Goal: Transaction & Acquisition: Purchase product/service

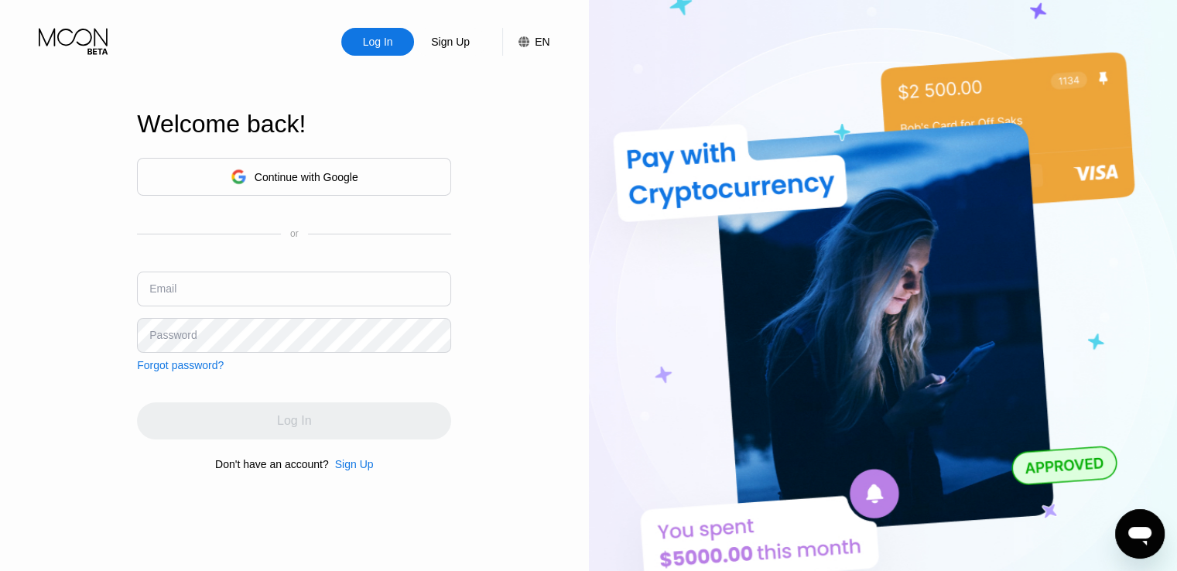
click at [272, 276] on input "text" at bounding box center [294, 289] width 314 height 35
paste input "[EMAIL_ADDRESS][DOMAIN_NAME]"
type input "[EMAIL_ADDRESS][DOMAIN_NAME]"
click at [257, 310] on div "Email [EMAIL_ADDRESS][DOMAIN_NAME]" at bounding box center [294, 295] width 314 height 46
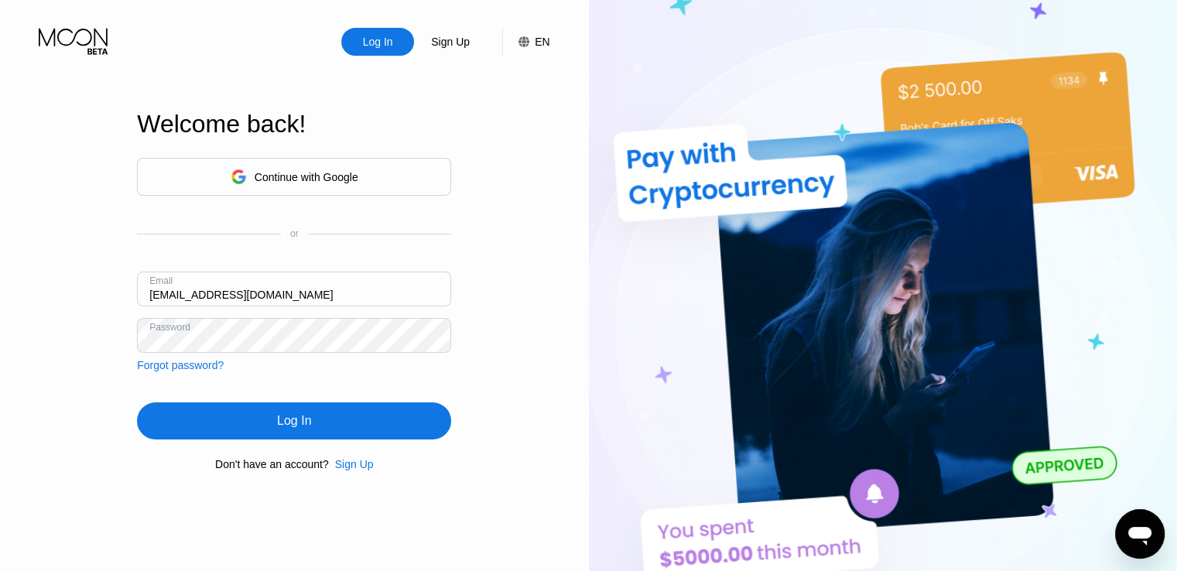
click at [164, 418] on div "Log In" at bounding box center [294, 420] width 314 height 37
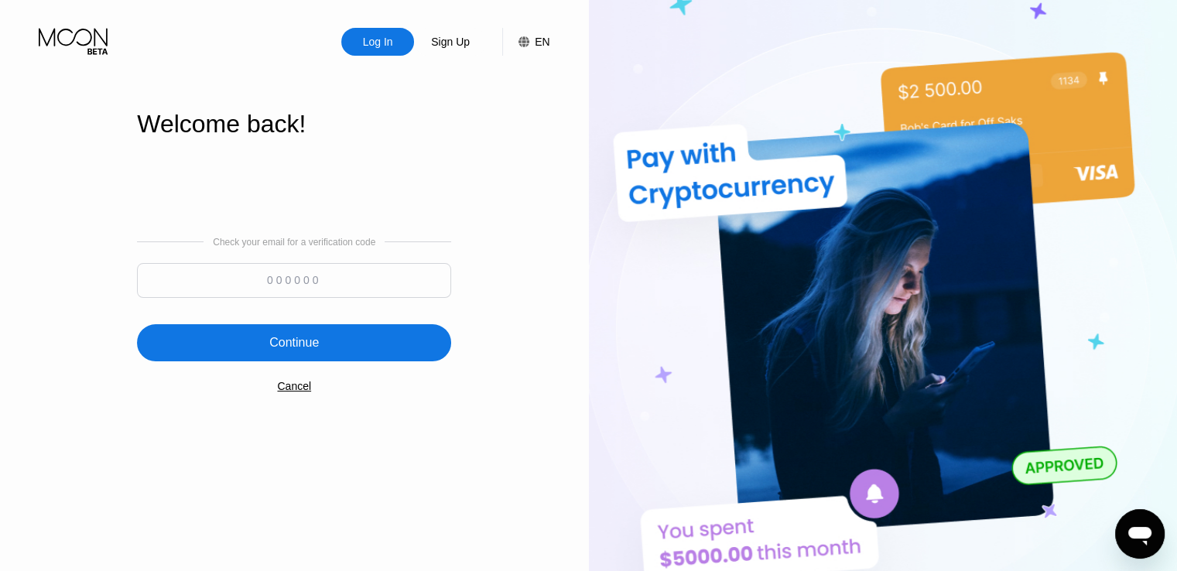
click at [340, 272] on input at bounding box center [294, 280] width 314 height 35
paste input "898359"
type input "898359"
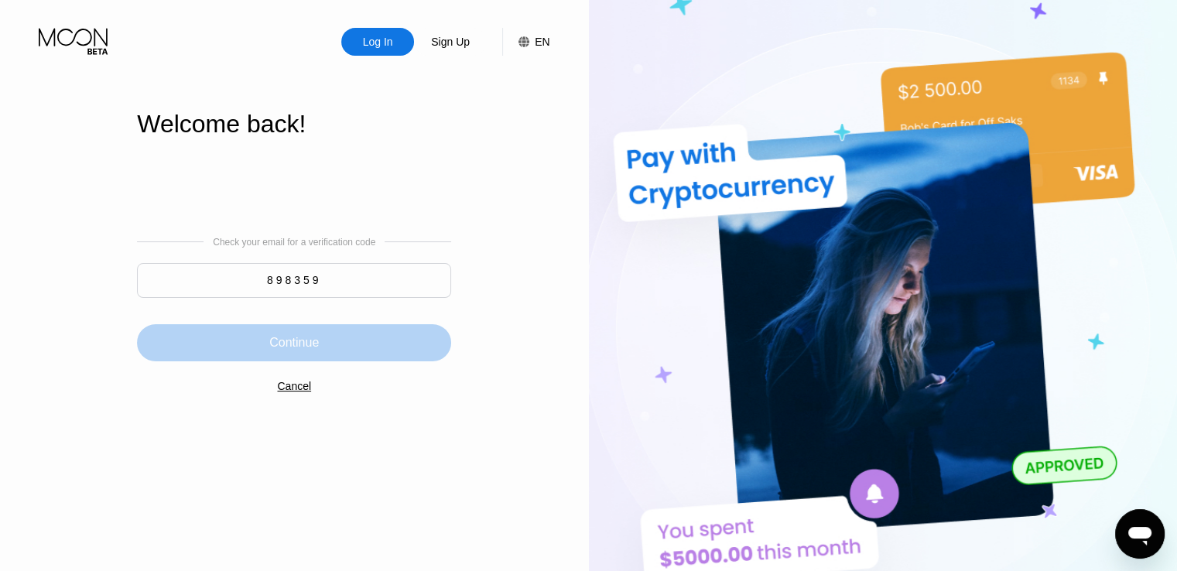
click at [317, 327] on div "Continue" at bounding box center [294, 342] width 314 height 37
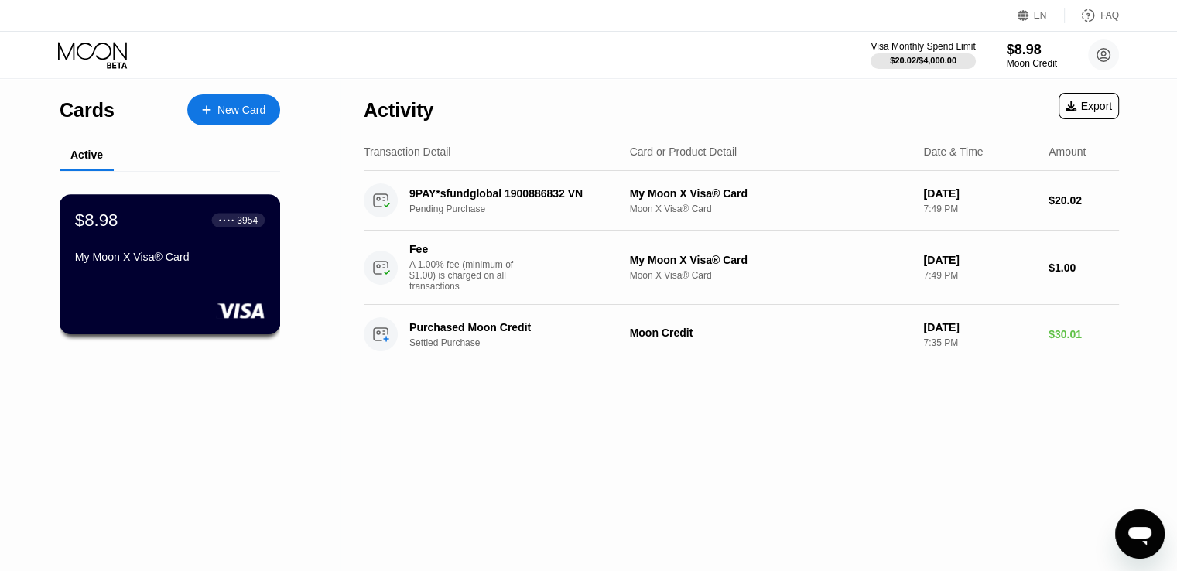
click at [228, 243] on div "$8.98 ● ● ● ● 3954 My Moon X Visa® Card" at bounding box center [170, 240] width 190 height 60
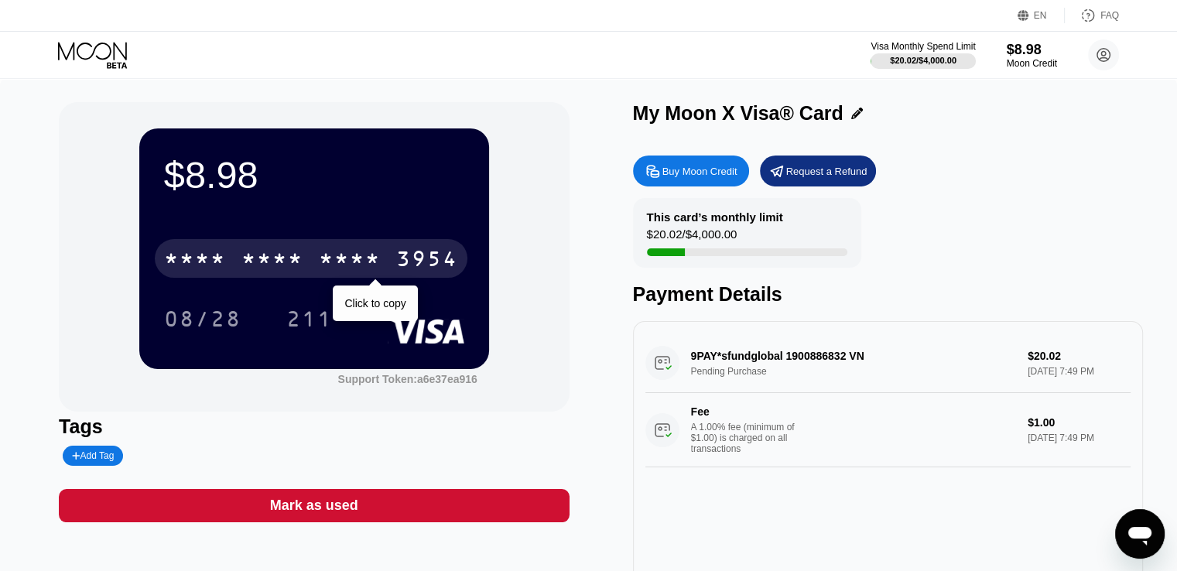
click at [288, 265] on div "* * * *" at bounding box center [272, 260] width 62 height 25
click at [299, 268] on div "6500" at bounding box center [272, 260] width 62 height 25
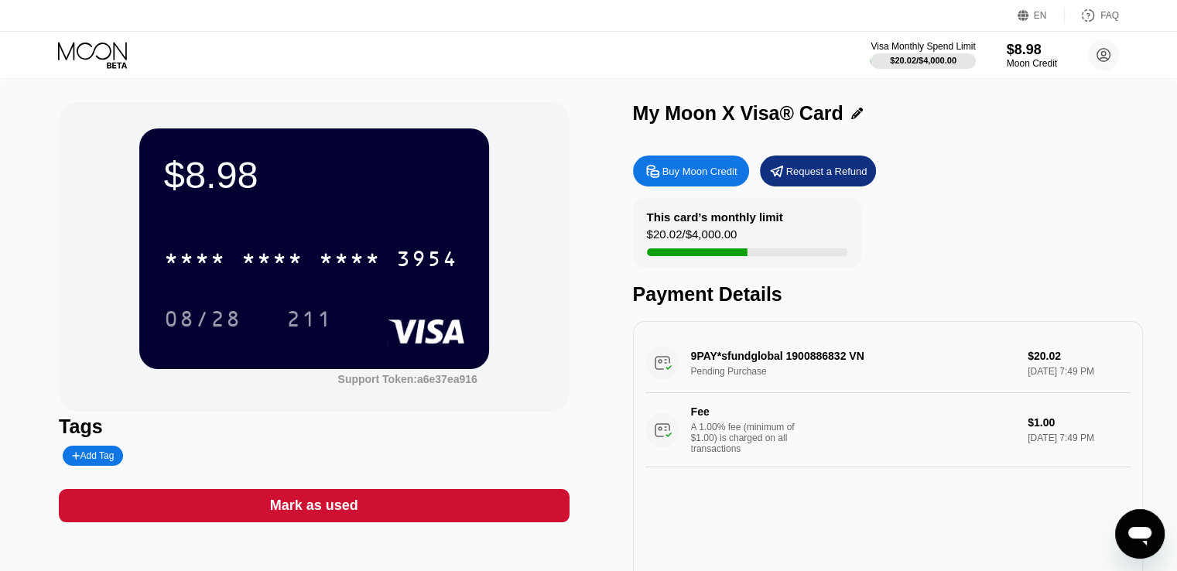
click at [1003, 56] on div "Visa Monthly Spend Limit $20.02 / $4,000.00 $8.98 Moon Credit info@plazzatravel…" at bounding box center [995, 54] width 248 height 31
click at [1025, 53] on div "$8.98" at bounding box center [1032, 49] width 52 height 16
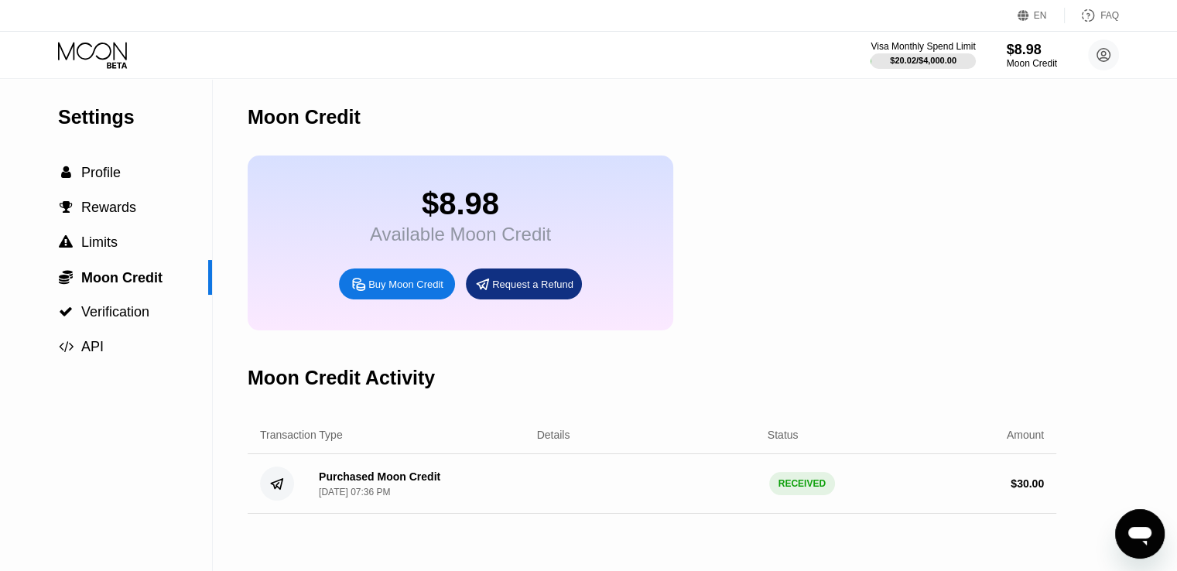
click at [440, 291] on div "Buy Moon Credit" at bounding box center [405, 284] width 75 height 13
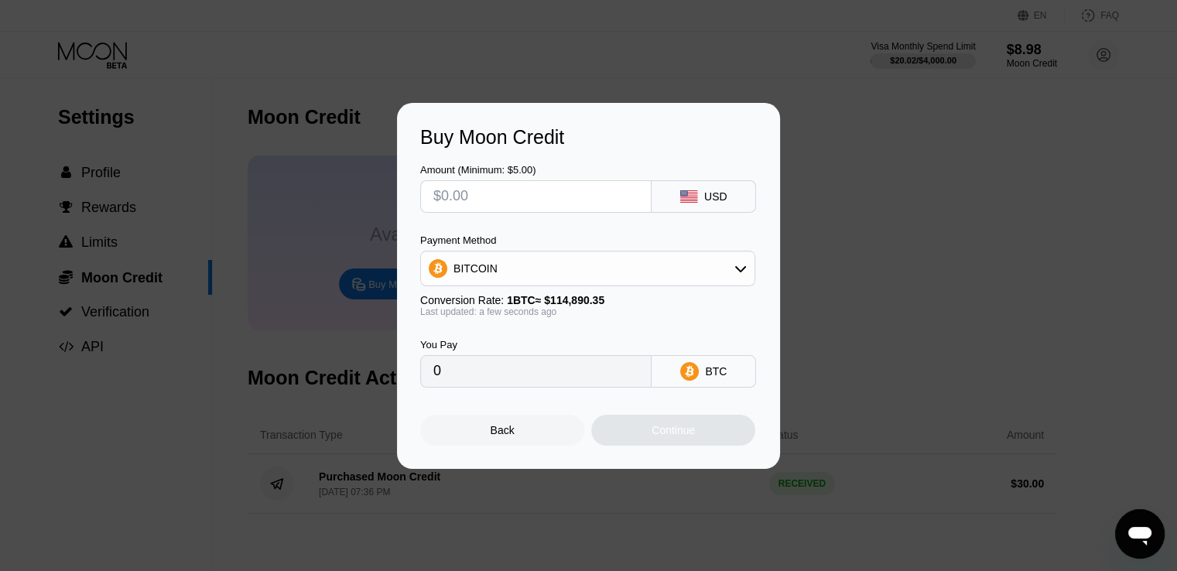
click at [549, 200] on input "text" at bounding box center [535, 196] width 205 height 31
type input "$21"
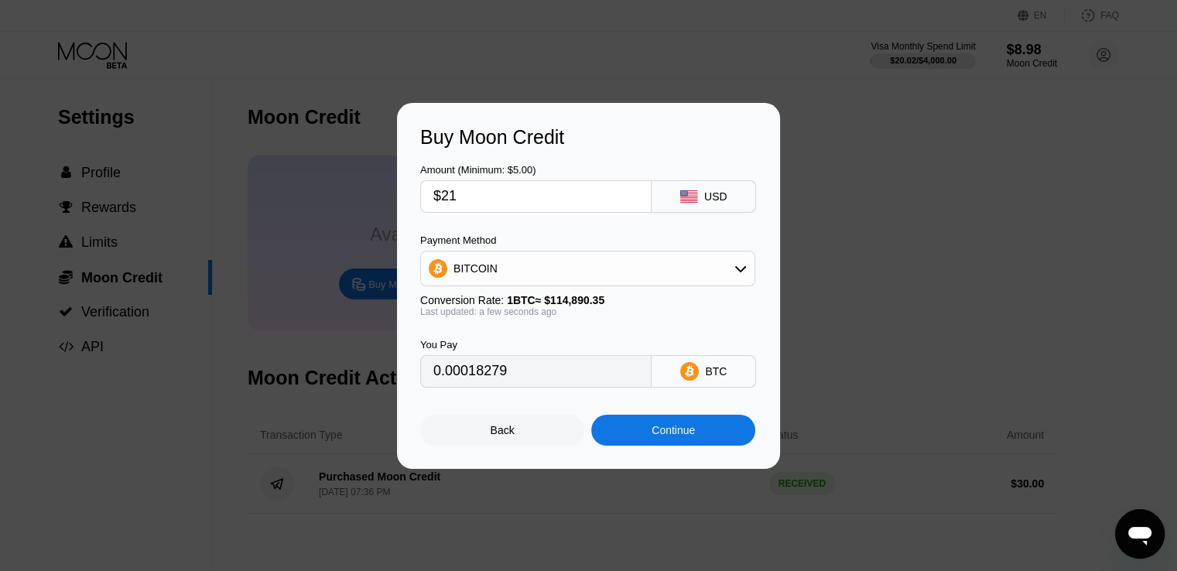
type input "0.00018279"
drag, startPoint x: 549, startPoint y: 200, endPoint x: 370, endPoint y: 174, distance: 181.4
click at [320, 174] on div "Buy Moon Credit Amount (Minimum: $5.00) $21 USD Payment Method BITCOIN Conversi…" at bounding box center [588, 286] width 1177 height 366
type input "$1"
type input "0.00000871"
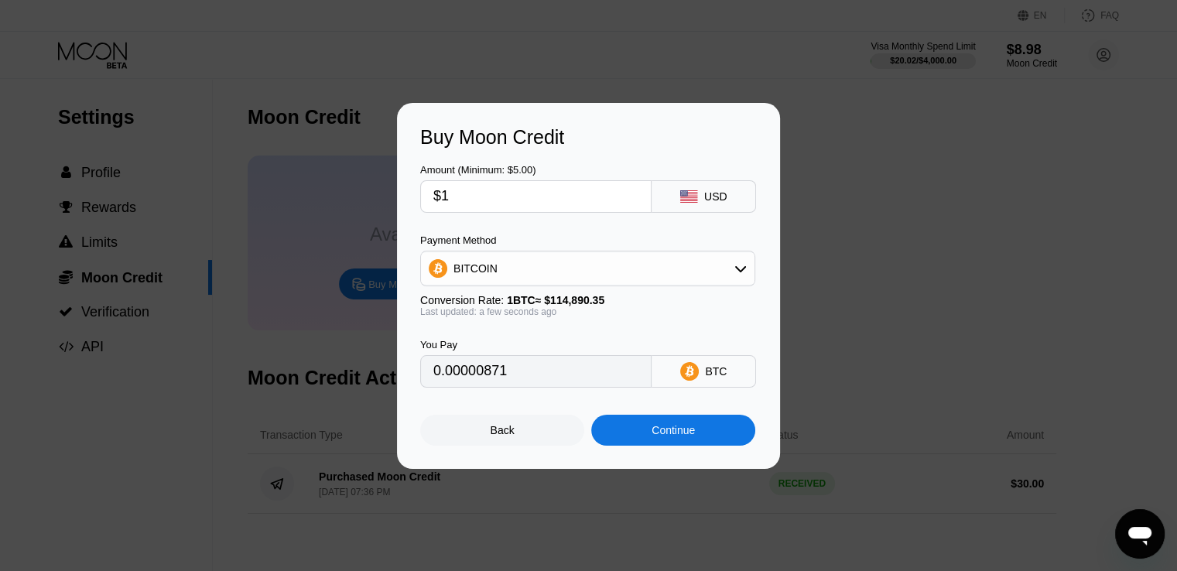
type input "$15"
type input "0.00013056"
type input "$15"
click at [676, 434] on div "Continue" at bounding box center [673, 430] width 43 height 12
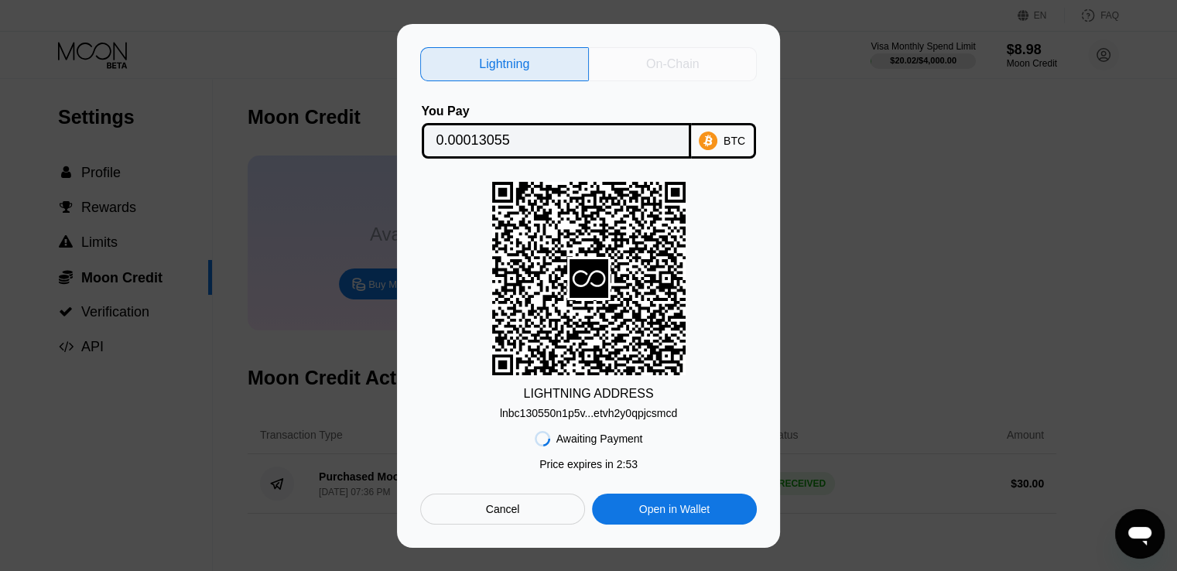
click at [674, 73] on div "On-Chain" at bounding box center [673, 64] width 169 height 34
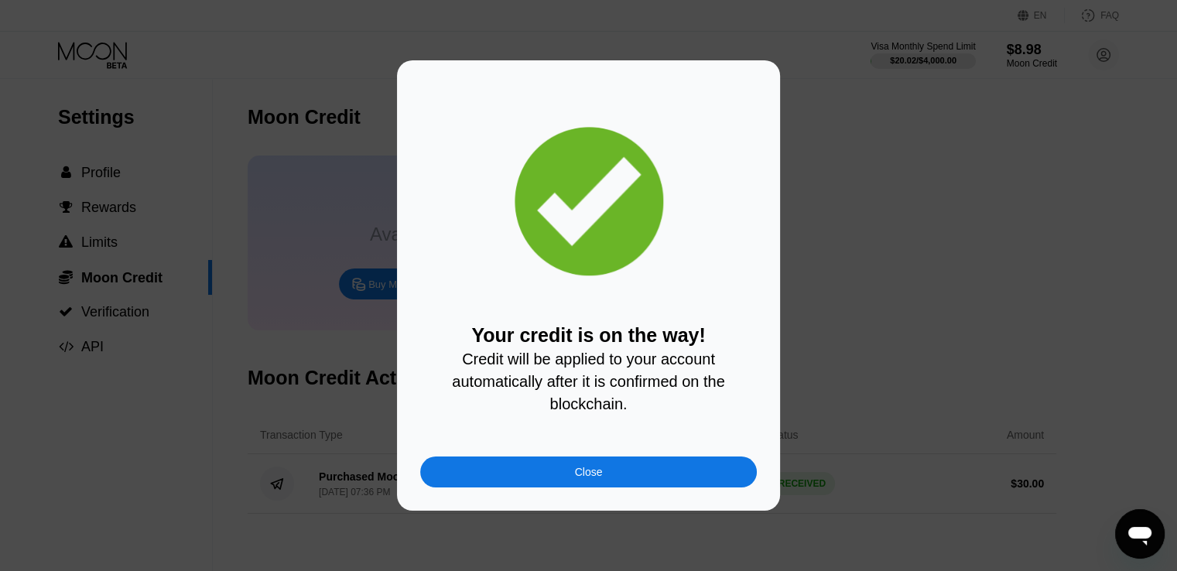
click at [402, 161] on div "Your credit is on the way! Credit will be applied to your account automatically…" at bounding box center [588, 285] width 383 height 450
